Goal: Check status: Check status

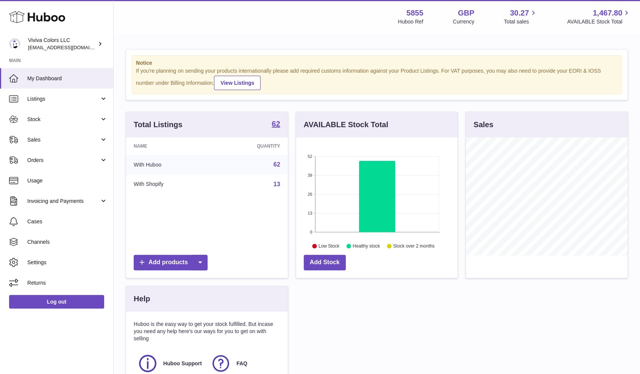
scroll to position [118, 161]
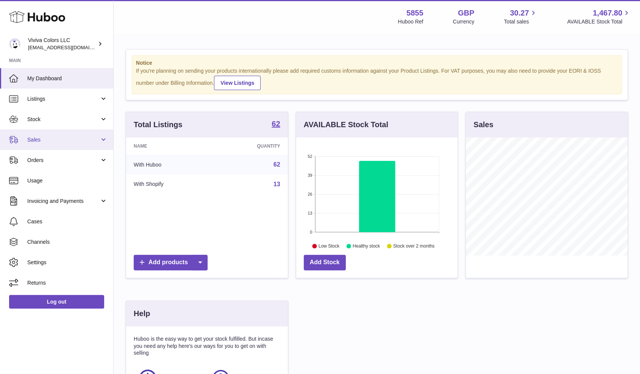
click at [61, 146] on link "Sales" at bounding box center [56, 139] width 113 height 20
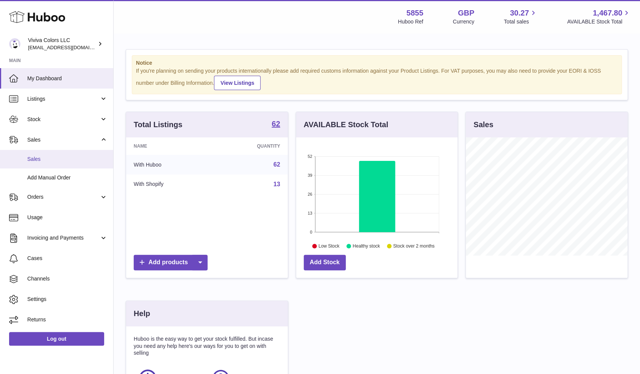
click at [59, 160] on span "Sales" at bounding box center [67, 159] width 80 height 7
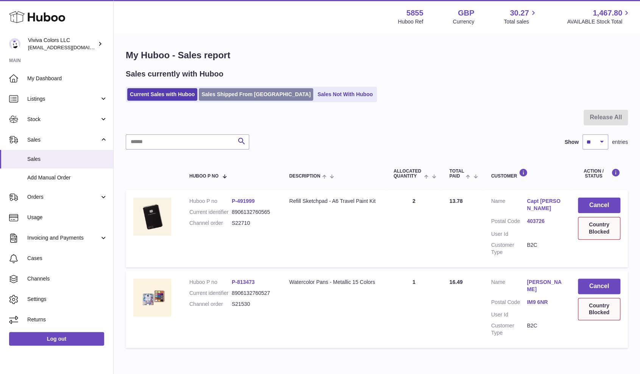
click at [253, 96] on link "Sales Shipped From [GEOGRAPHIC_DATA]" at bounding box center [256, 94] width 114 height 12
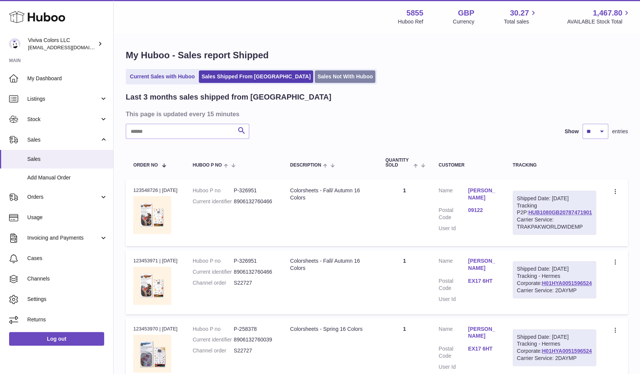
click at [315, 76] on link "Sales Not With Huboo" at bounding box center [345, 76] width 61 height 12
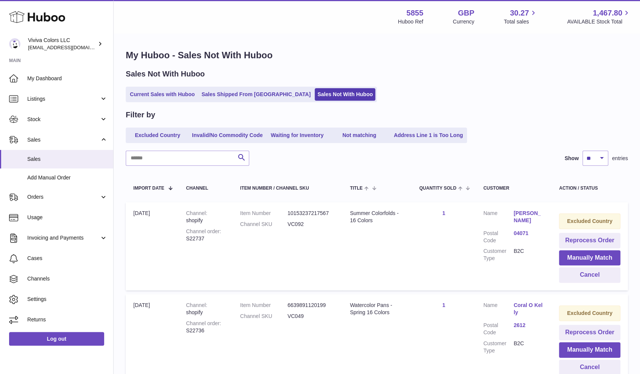
click at [519, 232] on link "04071" at bounding box center [528, 233] width 30 height 7
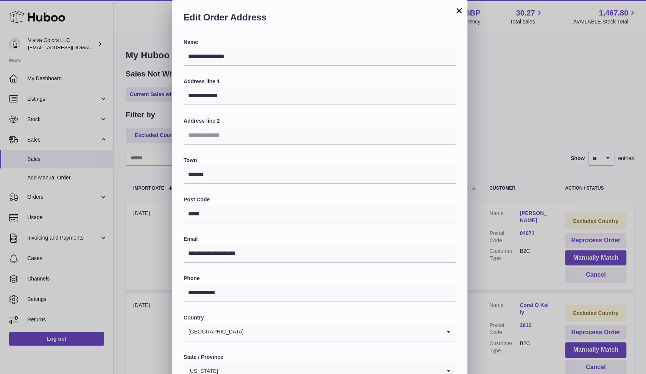
click at [460, 7] on button "×" at bounding box center [459, 10] width 9 height 9
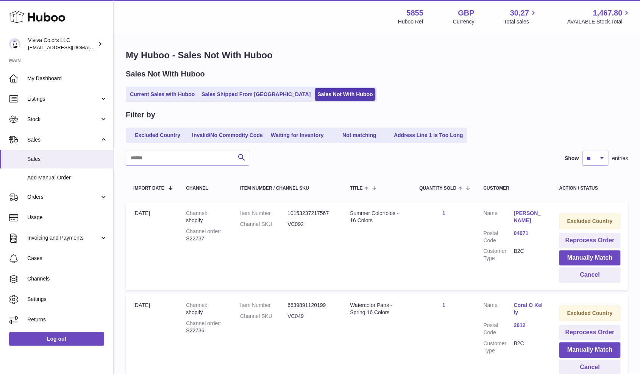
scroll to position [2, 0]
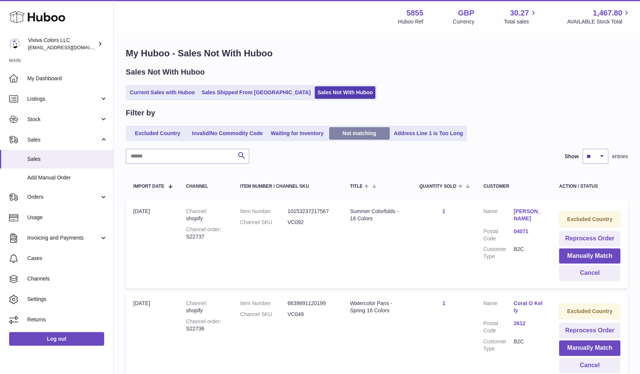
click at [342, 132] on link "Not matching" at bounding box center [359, 133] width 61 height 12
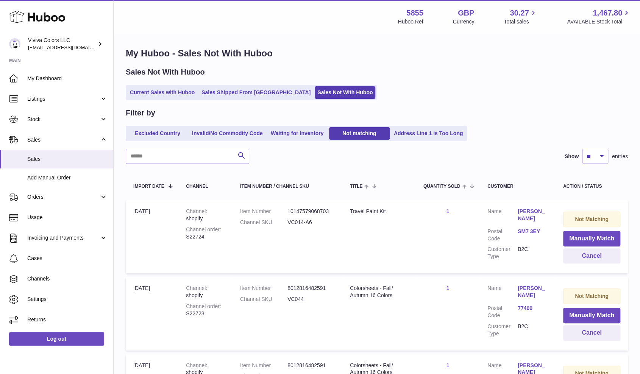
click at [528, 228] on link "SM7 3EY" at bounding box center [532, 231] width 30 height 7
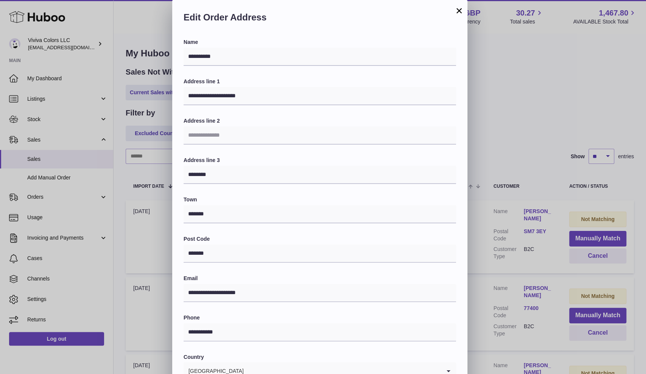
click at [457, 13] on button "×" at bounding box center [459, 10] width 9 height 9
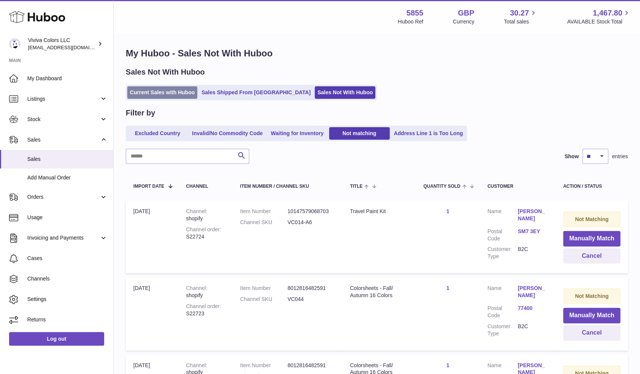
click at [171, 98] on link "Current Sales with Huboo" at bounding box center [162, 92] width 70 height 12
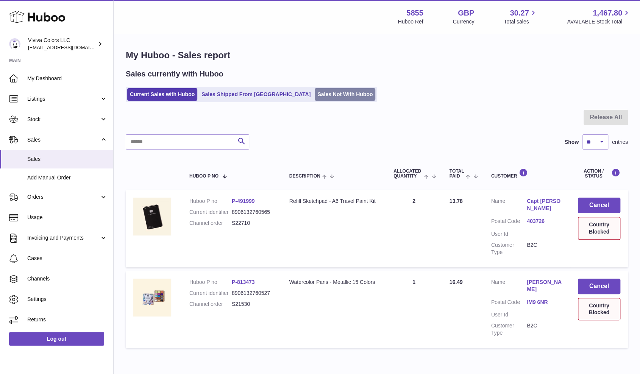
click at [315, 92] on link "Sales Not With Huboo" at bounding box center [345, 94] width 61 height 12
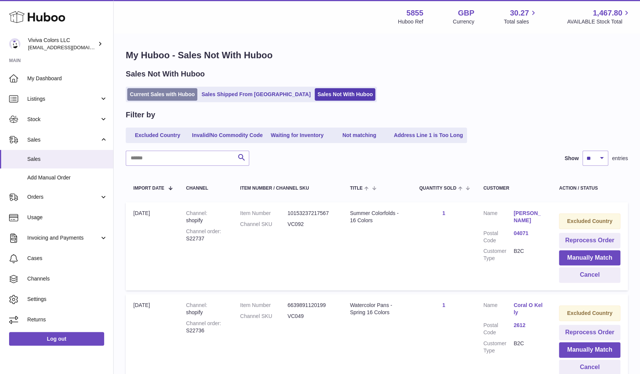
click at [141, 90] on link "Current Sales with Huboo" at bounding box center [162, 94] width 70 height 12
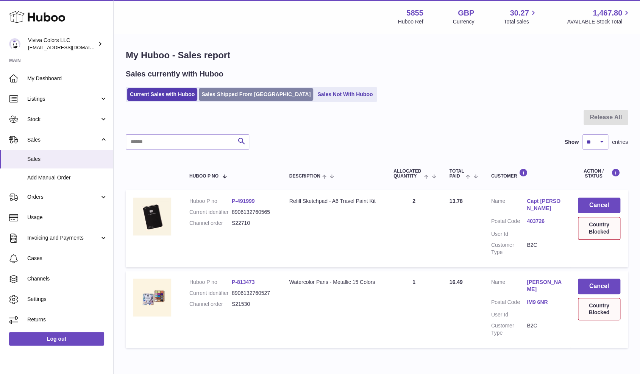
click at [224, 96] on link "Sales Shipped From [GEOGRAPHIC_DATA]" at bounding box center [256, 94] width 114 height 12
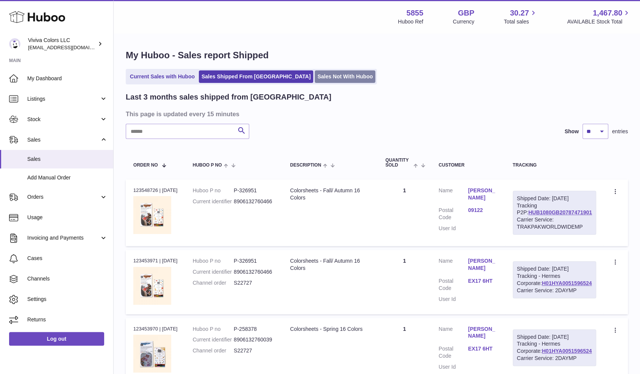
click at [315, 75] on link "Sales Not With Huboo" at bounding box center [345, 76] width 61 height 12
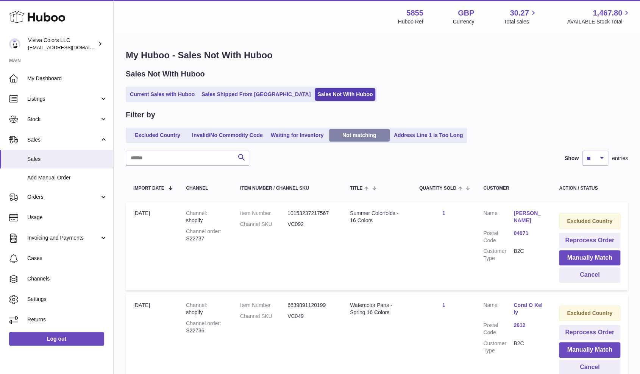
click at [358, 138] on link "Not matching" at bounding box center [359, 135] width 61 height 12
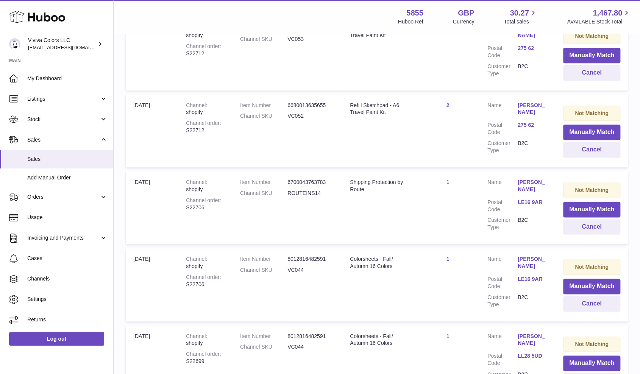
scroll to position [662, 0]
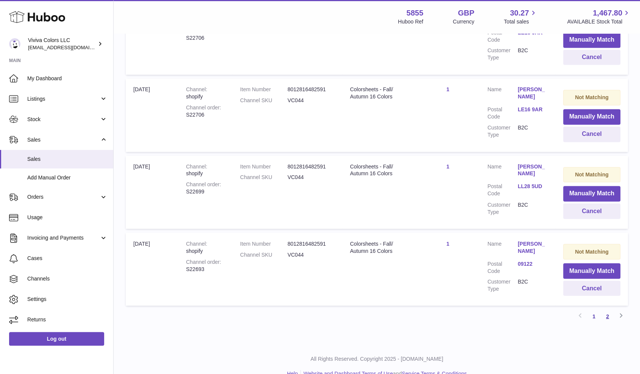
click at [605, 309] on link "2" at bounding box center [607, 316] width 14 height 14
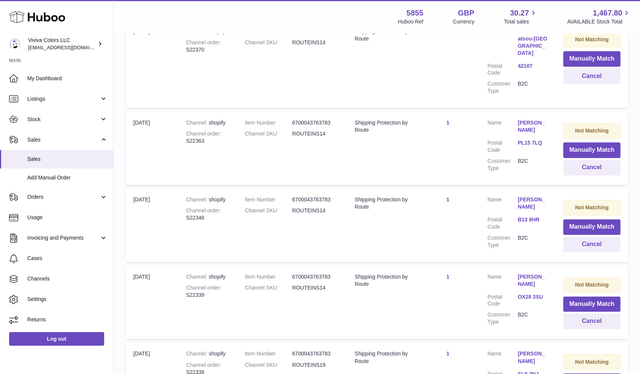
scroll to position [612, 0]
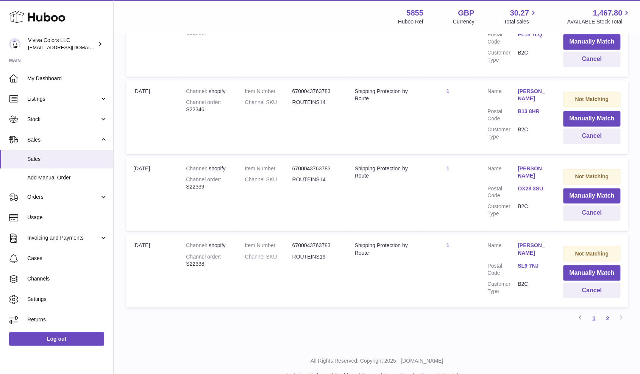
click at [596, 311] on link "1" at bounding box center [594, 318] width 14 height 14
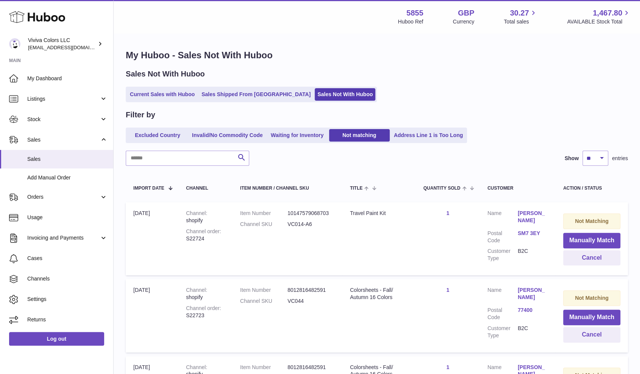
click at [462, 86] on div "Sales Not With Huboo Current Sales with Huboo Sales Shipped From Huboo Sales No…" at bounding box center [377, 85] width 502 height 33
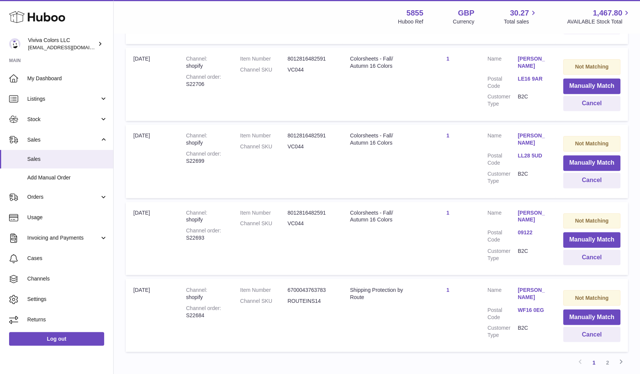
scroll to position [665, 0]
